Goal: Information Seeking & Learning: Check status

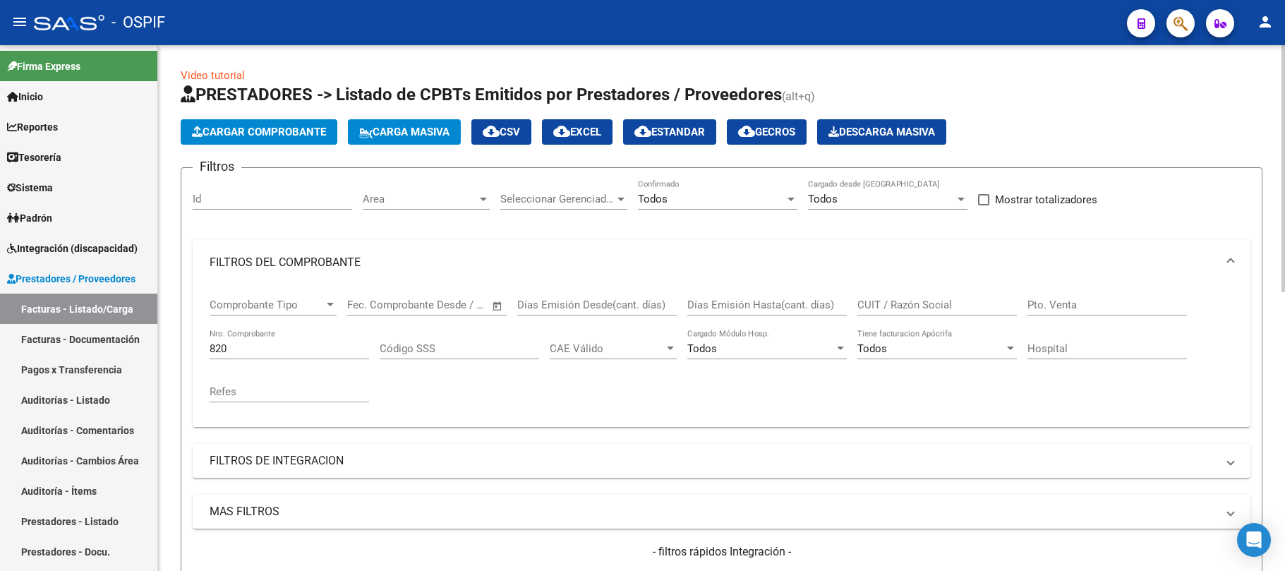
click at [357, 359] on div "820 Nro. Comprobante" at bounding box center [289, 344] width 159 height 30
drag, startPoint x: 297, startPoint y: 350, endPoint x: 170, endPoint y: 353, distance: 127.0
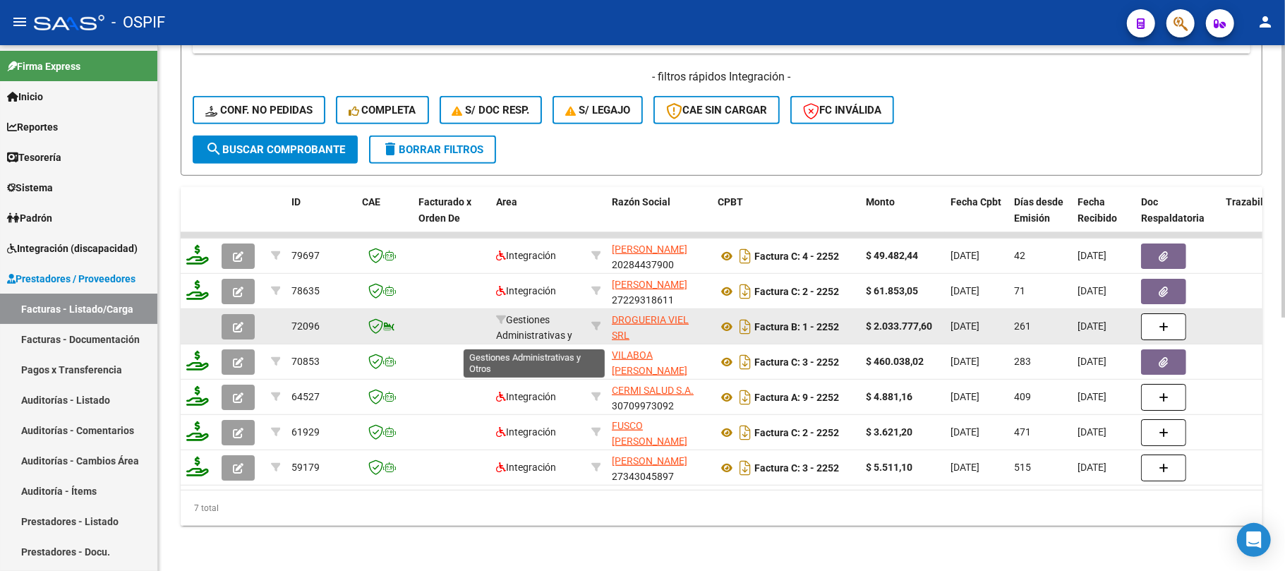
scroll to position [488, 0]
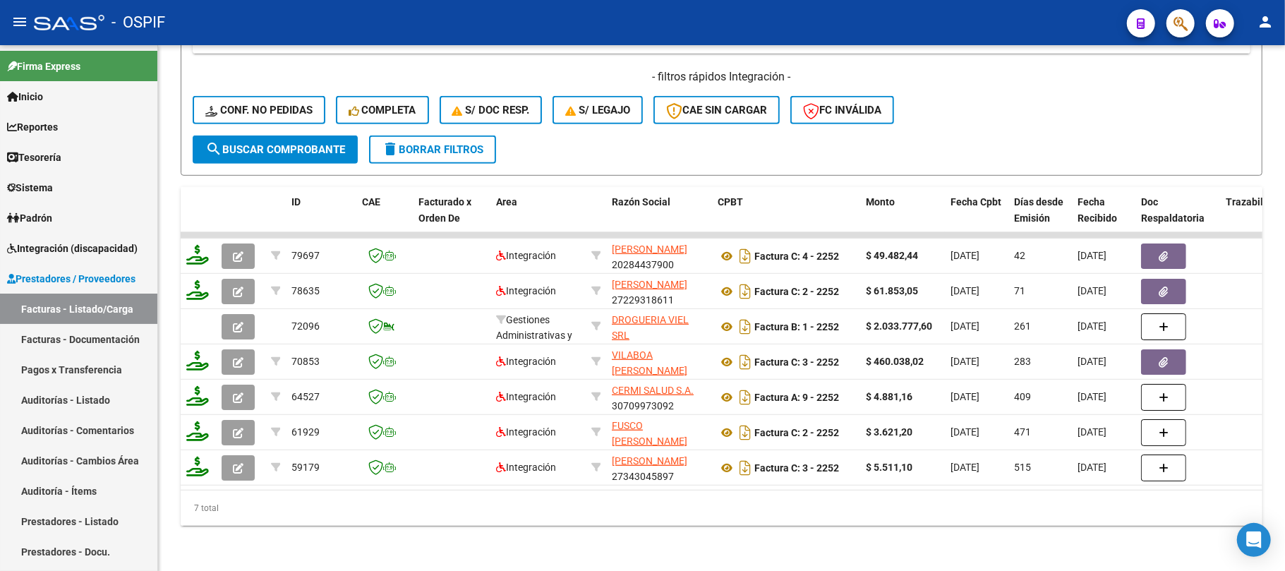
type input "2252"
drag, startPoint x: 1144, startPoint y: -114, endPoint x: 766, endPoint y: 554, distance: 767.7
click at [766, 556] on div "Video tutorial PRESTADORES -> Listado de CPBTs Emitidos por Prestadores / Prove…" at bounding box center [721, 70] width 1127 height 1000
click at [439, 143] on span "delete Borrar Filtros" at bounding box center [433, 149] width 102 height 13
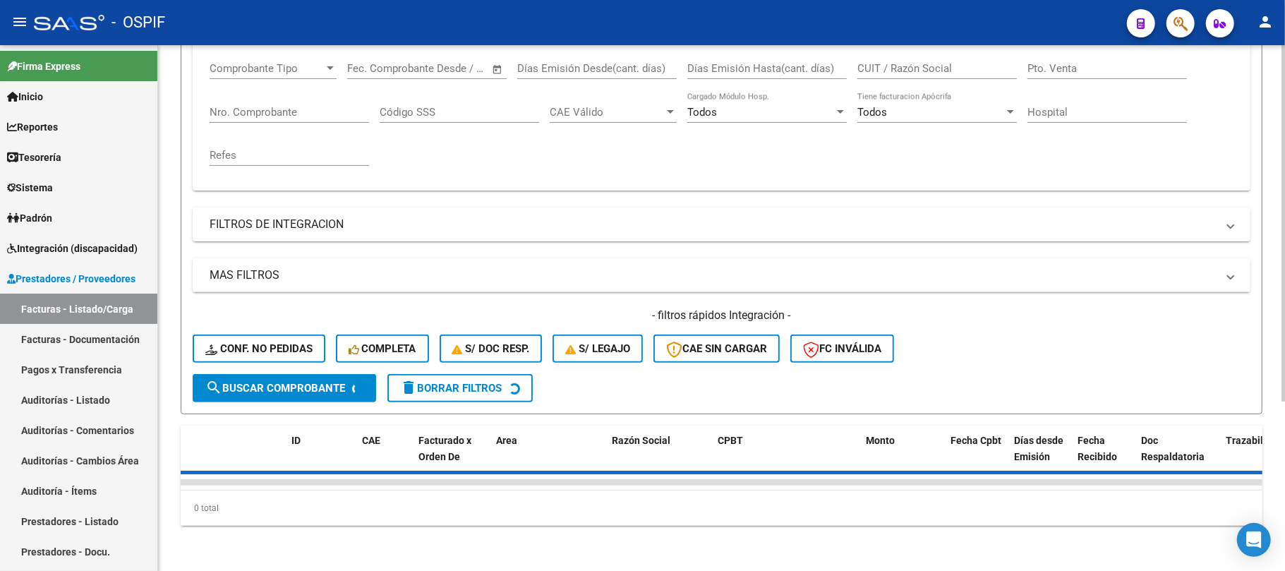
scroll to position [0, 0]
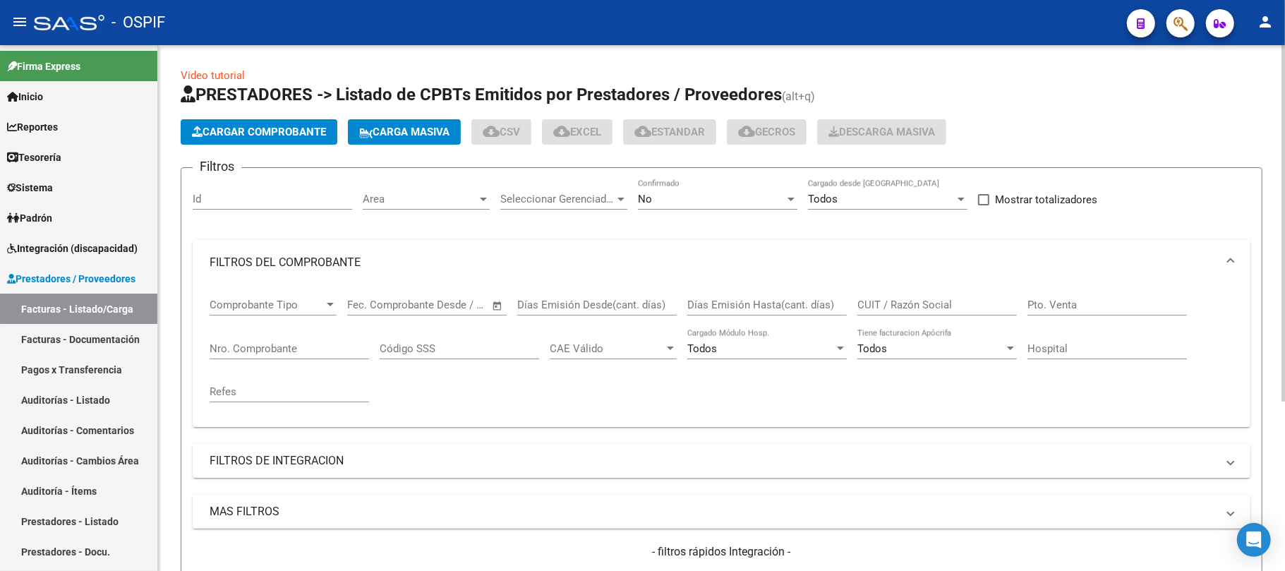
click at [907, 312] on div "CUIT / Razón Social" at bounding box center [936, 300] width 159 height 30
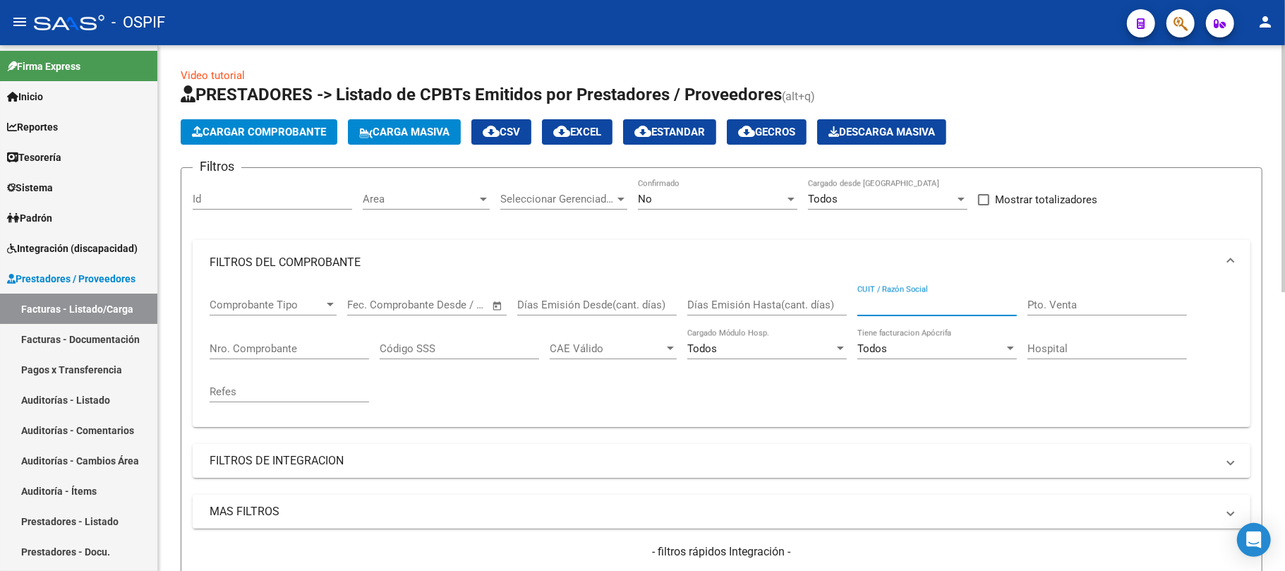
paste input "CENTRO DE APOYO NUTRICIONAL SRL"
type input "CENTRO DE APOYO NUTRICIONAL SRL"
click at [723, 195] on div "No" at bounding box center [711, 199] width 147 height 13
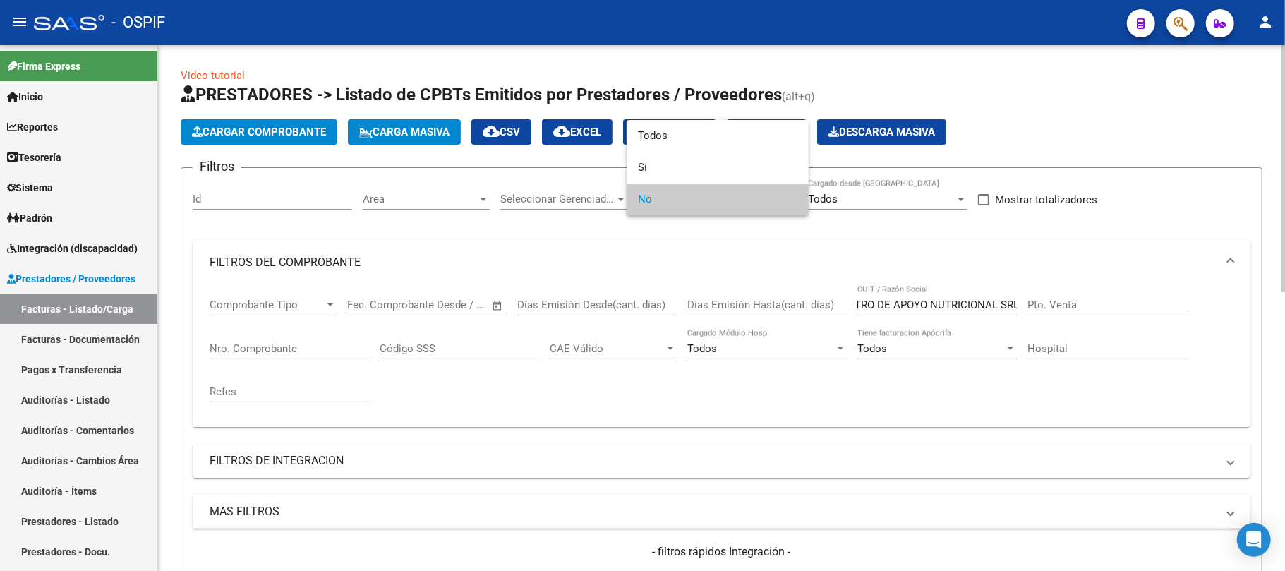
scroll to position [0, 0]
click at [665, 147] on span "Todos" at bounding box center [717, 136] width 159 height 32
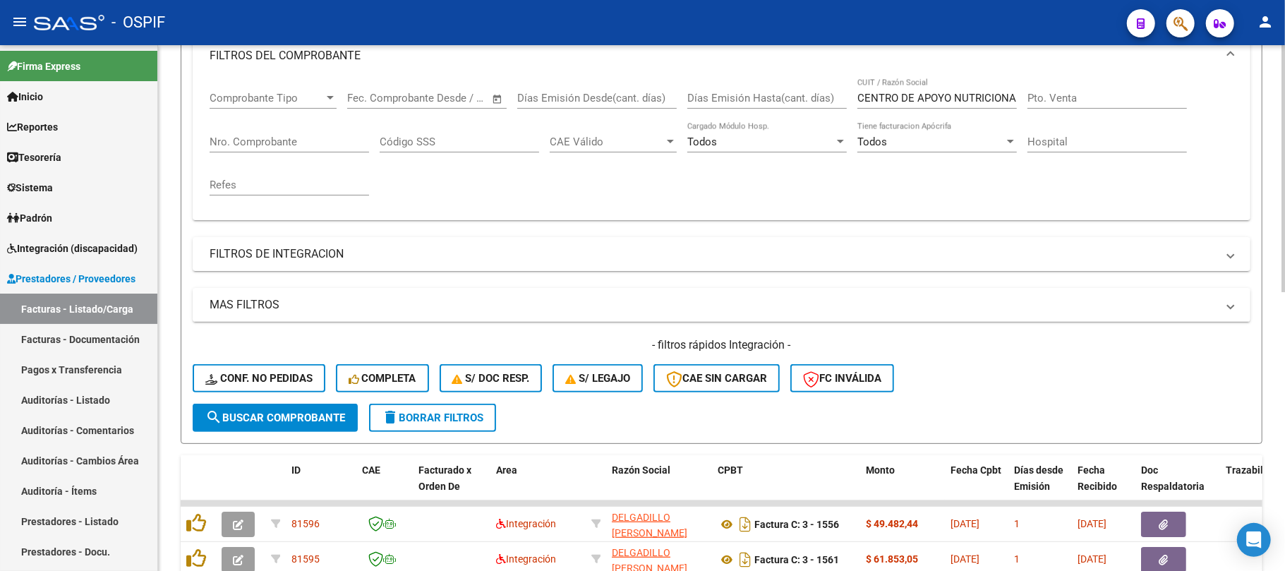
click at [286, 411] on span "search Buscar Comprobante" at bounding box center [275, 417] width 140 height 13
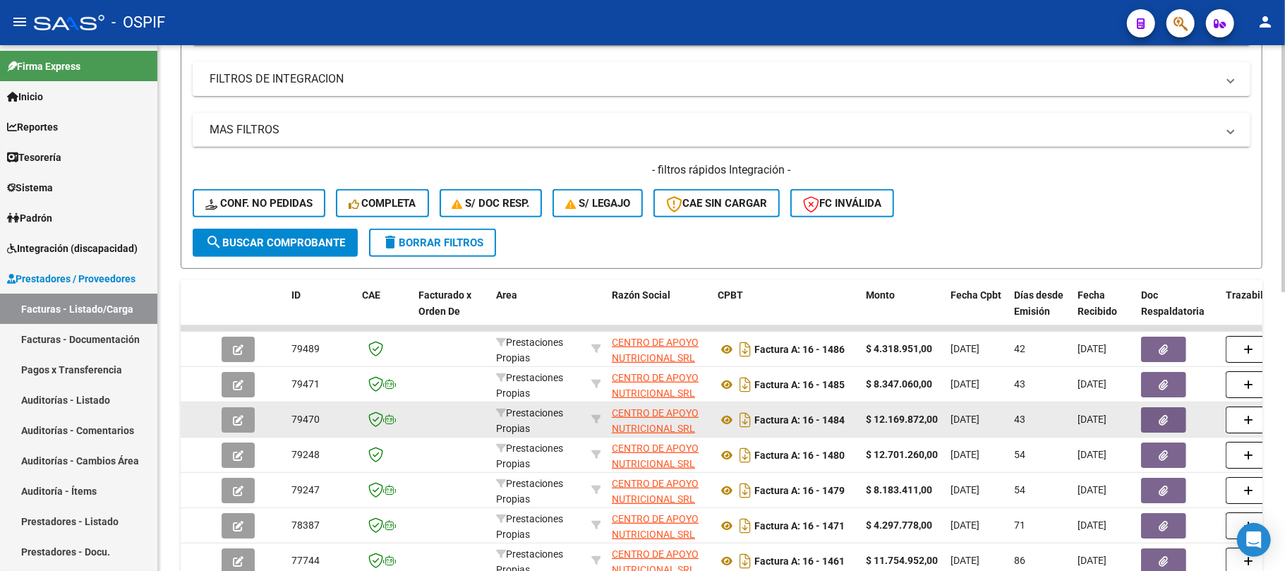
scroll to position [564, 0]
